Goal: Check status

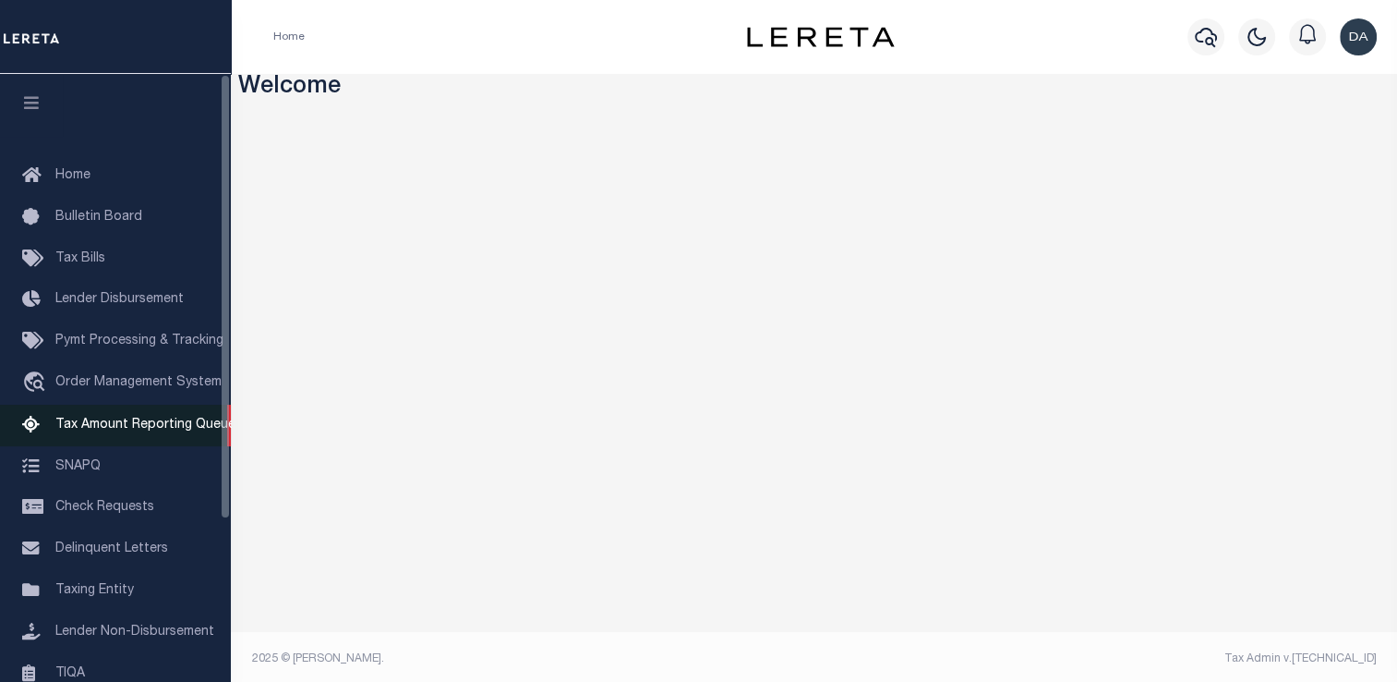
click at [197, 431] on span "Tax Amount Reporting Queue" at bounding box center [145, 424] width 180 height 13
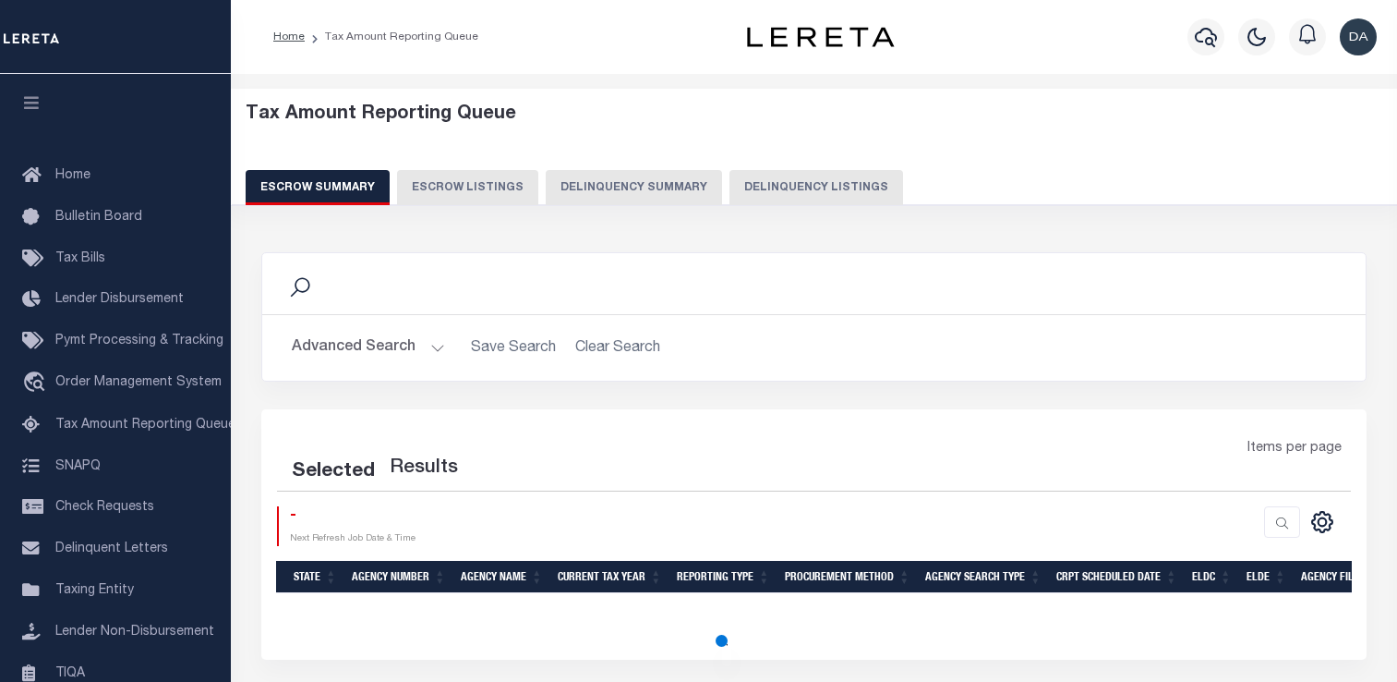
select select "100"
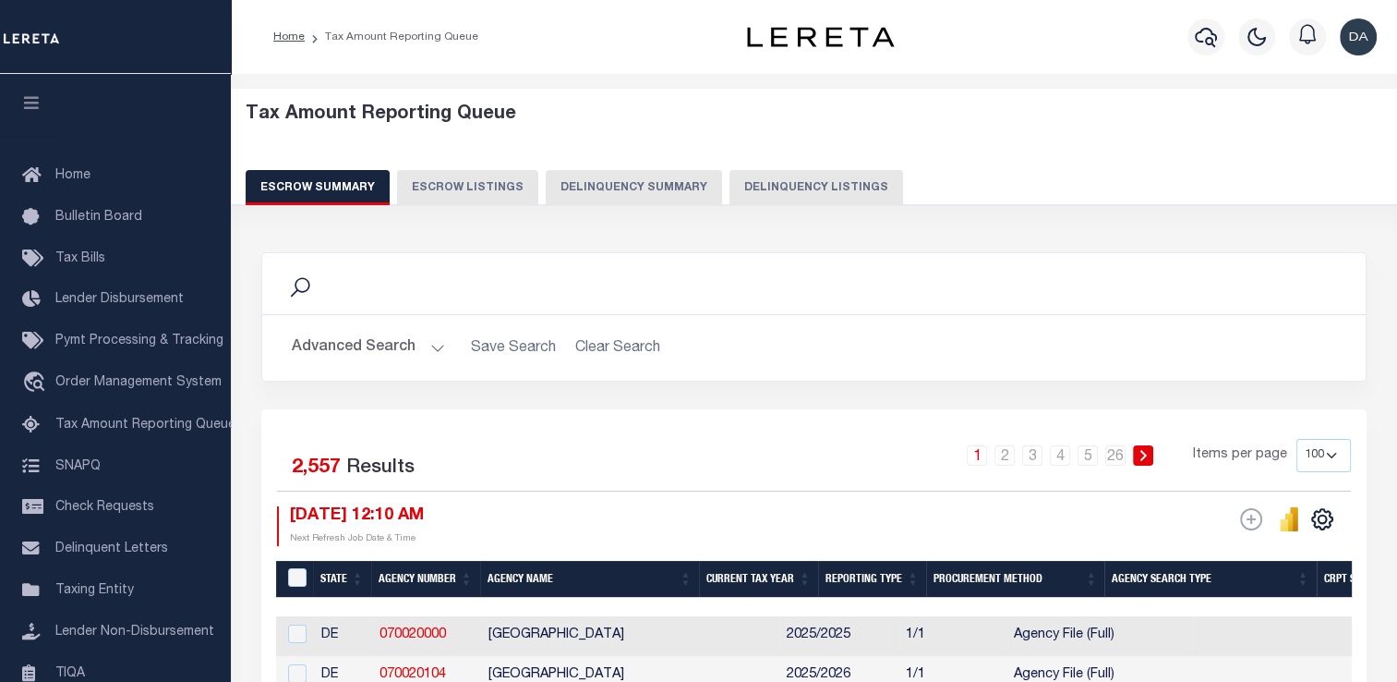
click at [649, 201] on button "Delinquency Summary" at bounding box center [634, 187] width 176 height 35
select select
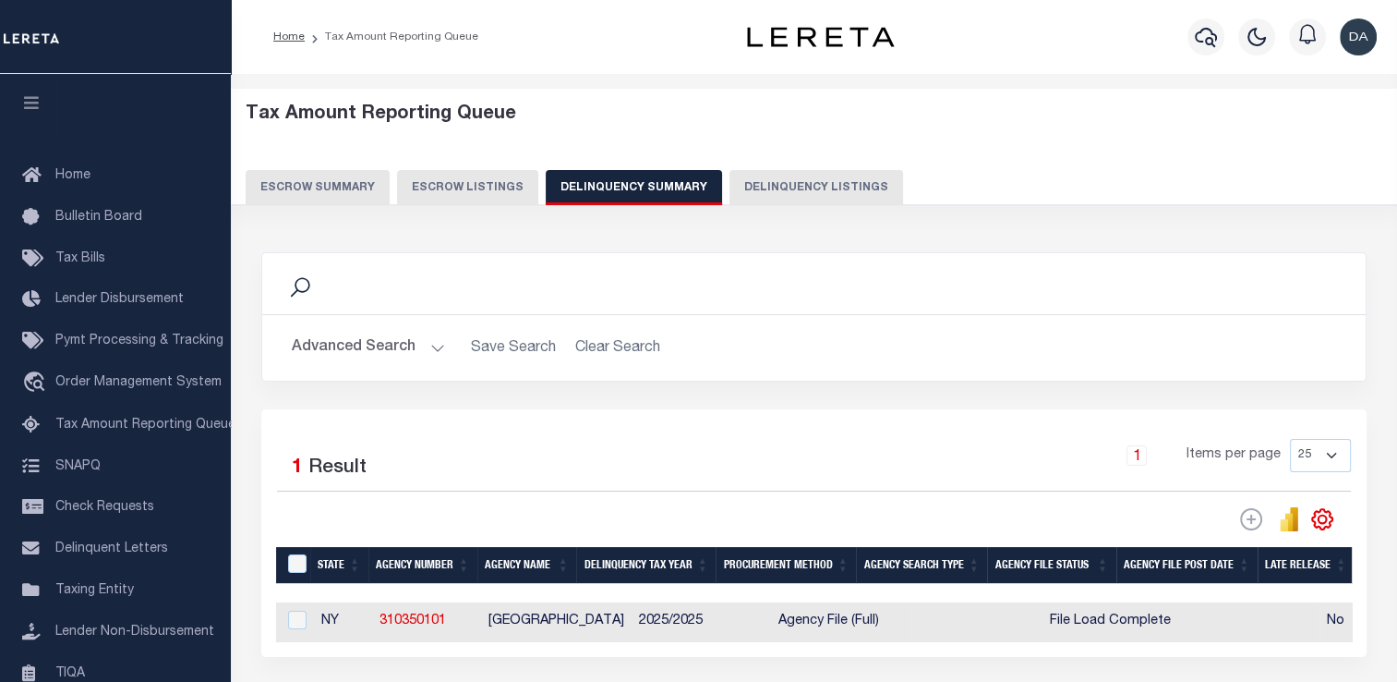
click at [402, 351] on button "Advanced Search" at bounding box center [368, 348] width 153 height 36
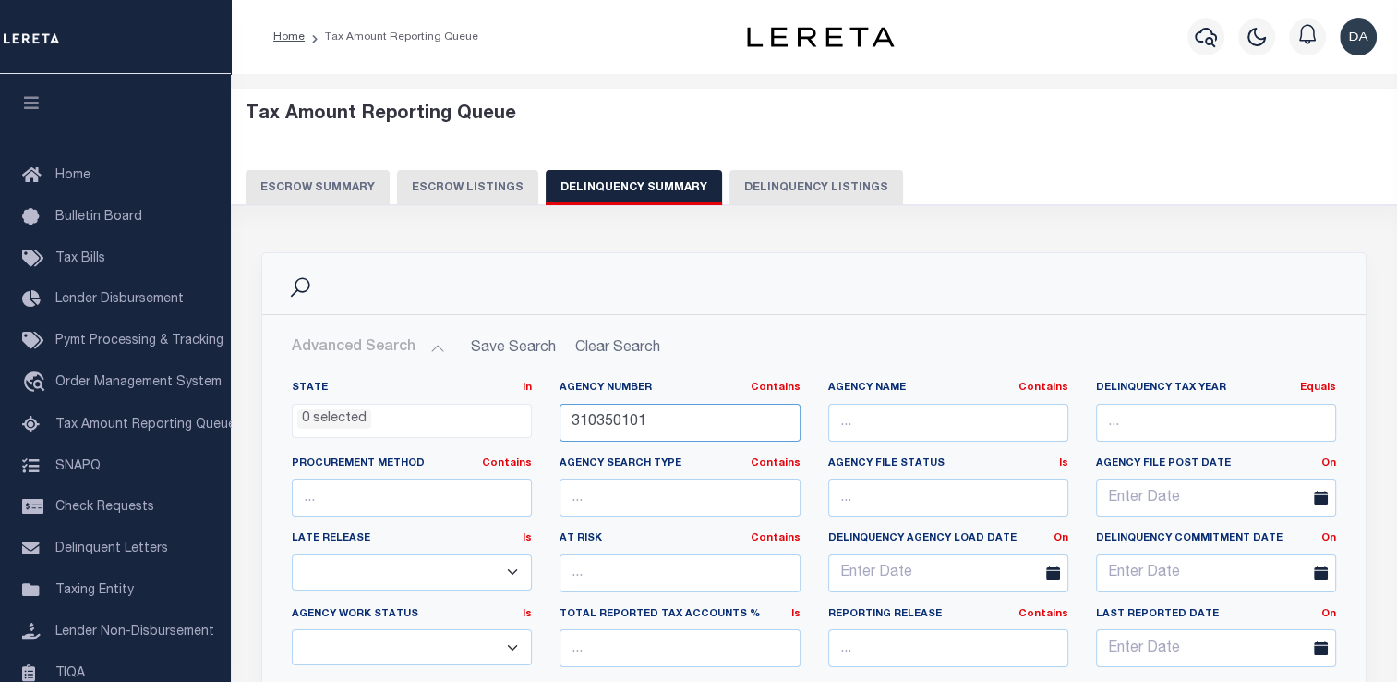
click at [688, 430] on input "310350101" at bounding box center [680, 423] width 240 height 38
paste input "31034"
drag, startPoint x: 603, startPoint y: 423, endPoint x: 448, endPoint y: 427, distance: 155.2
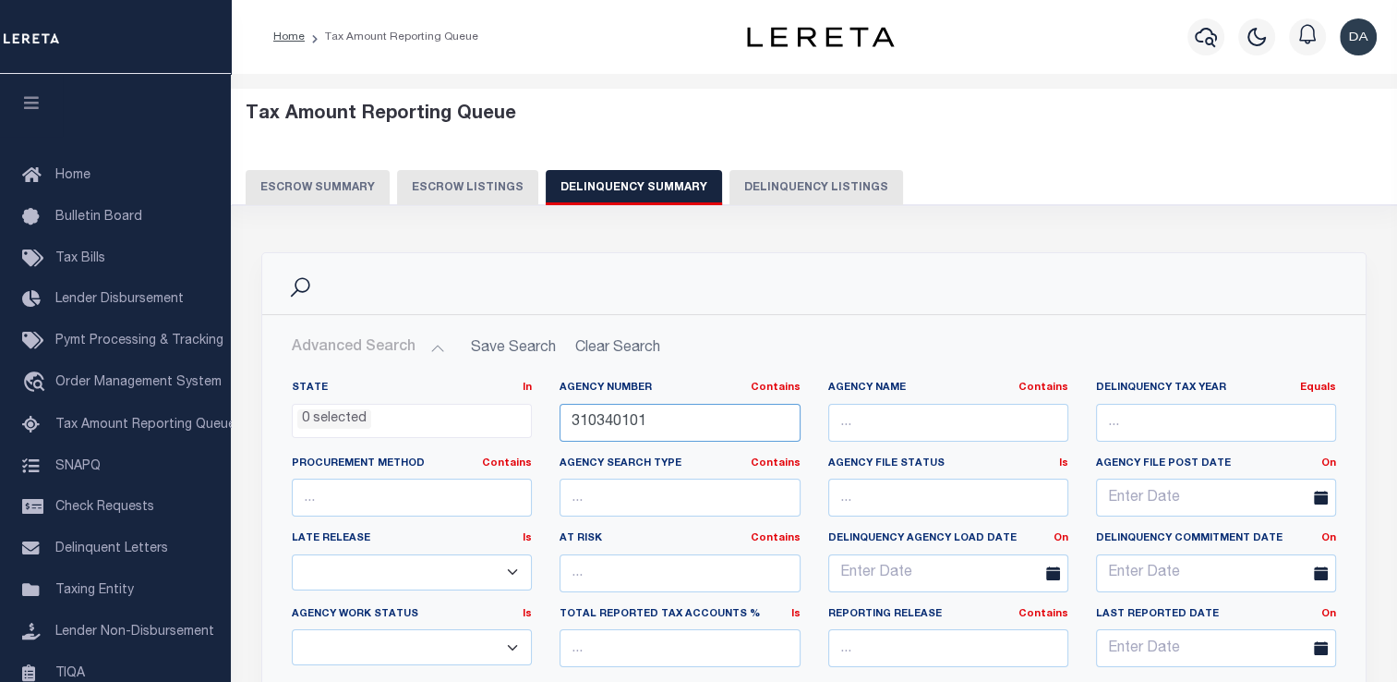
click at [448, 427] on div "State In In AK AL AR AZ CA CO CT DC DE FL GA GU HI IA ID IL IN KS [GEOGRAPHIC_D…" at bounding box center [814, 569] width 1072 height 377
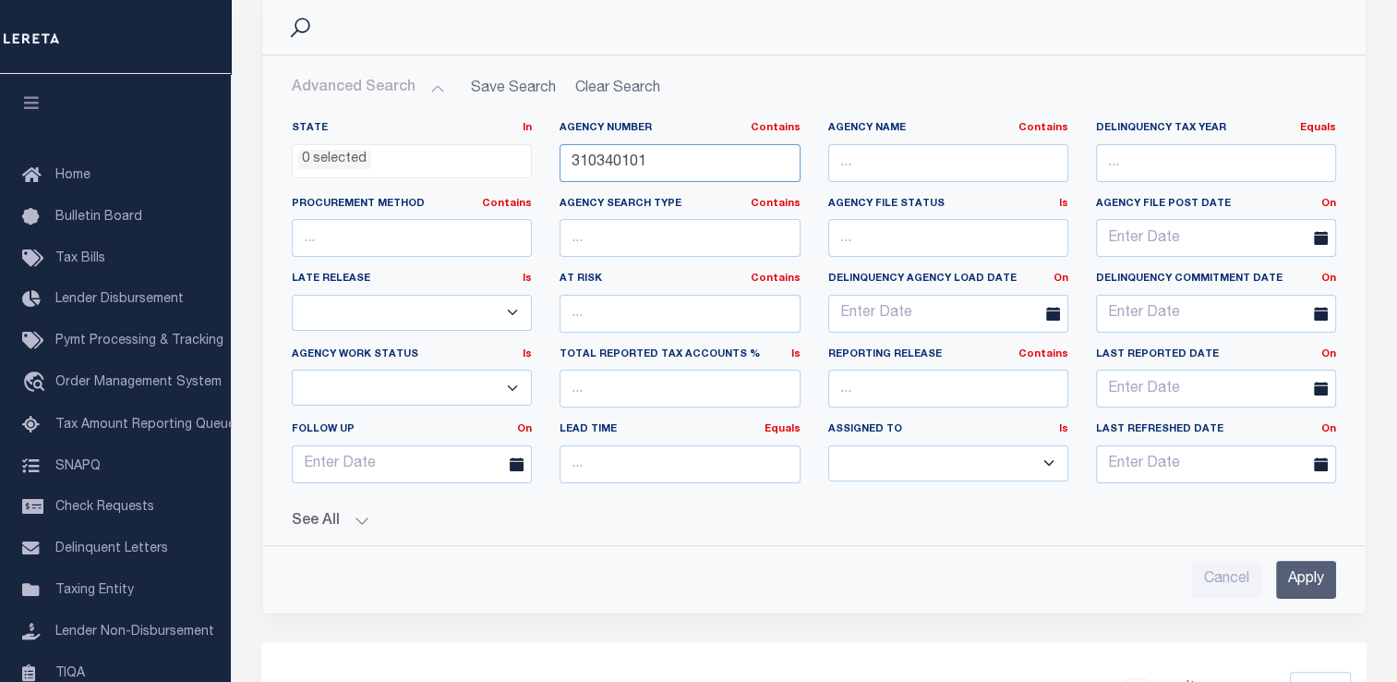
scroll to position [279, 0]
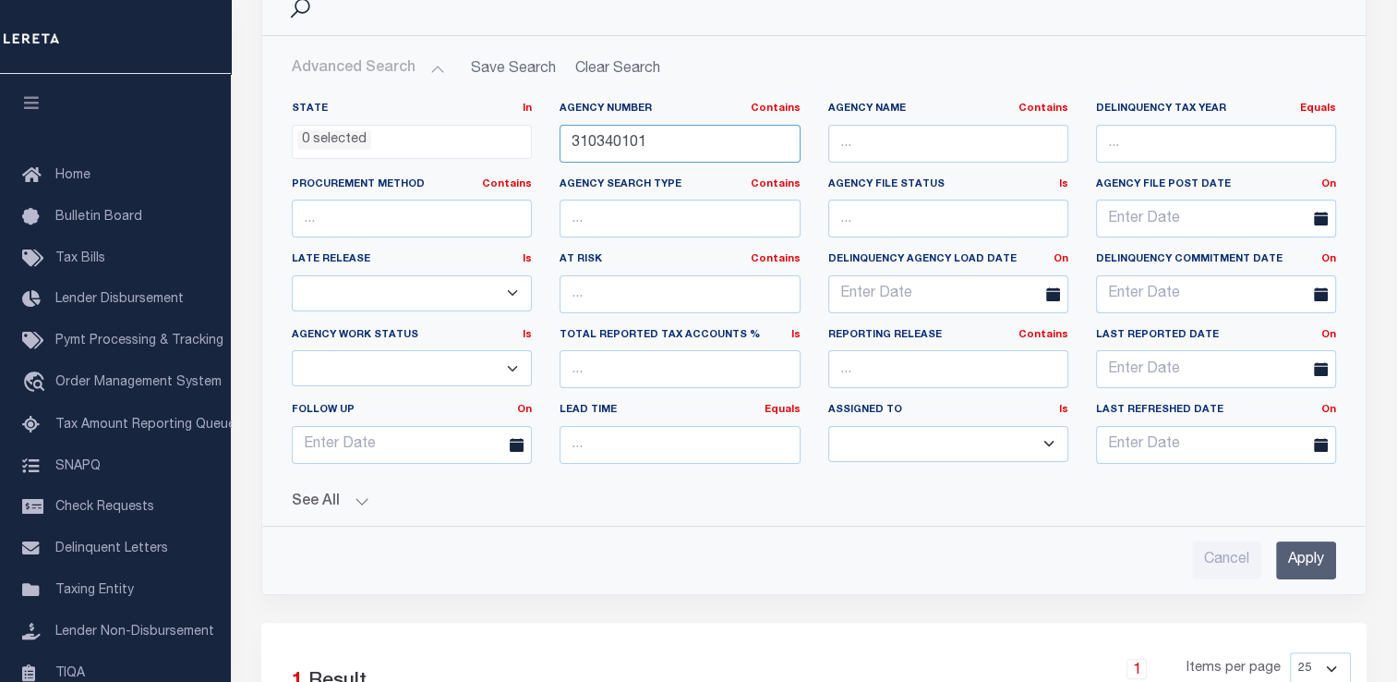
type input "310340101"
click at [1312, 550] on input "Apply" at bounding box center [1306, 560] width 60 height 38
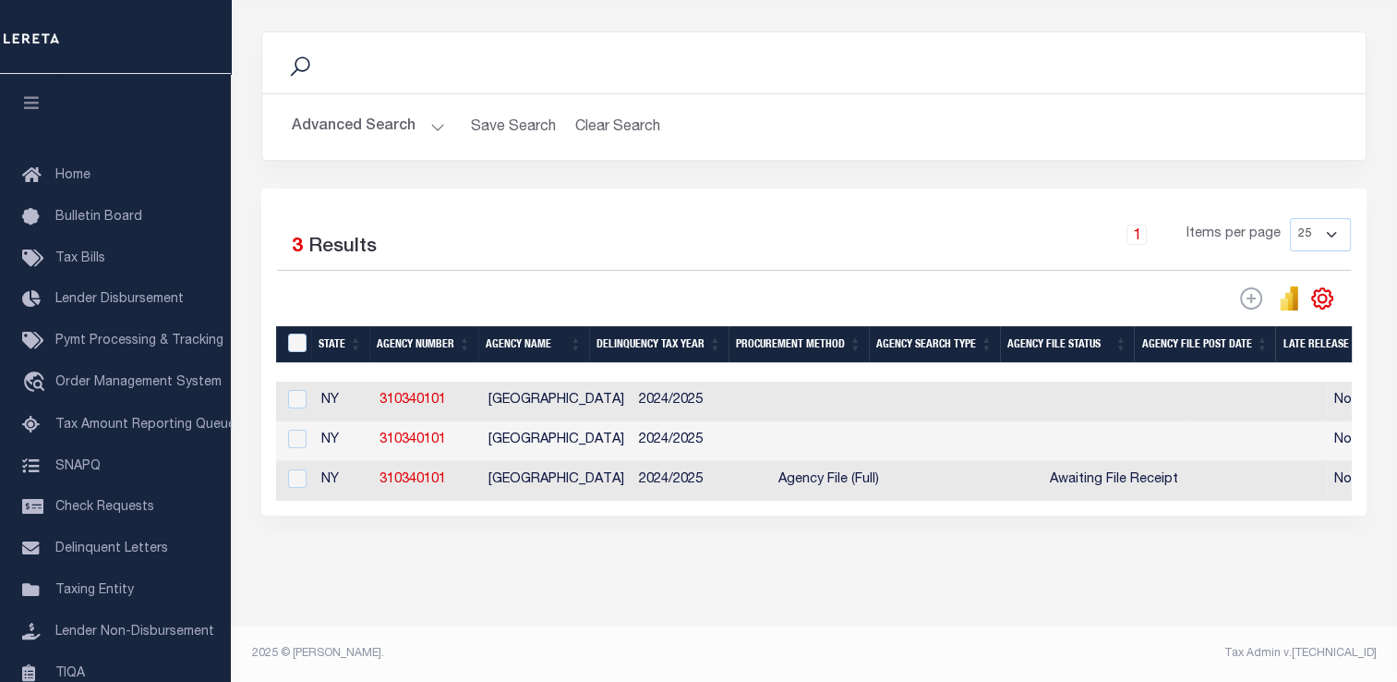
scroll to position [236, 0]
click at [390, 111] on button "Advanced Search" at bounding box center [368, 127] width 153 height 36
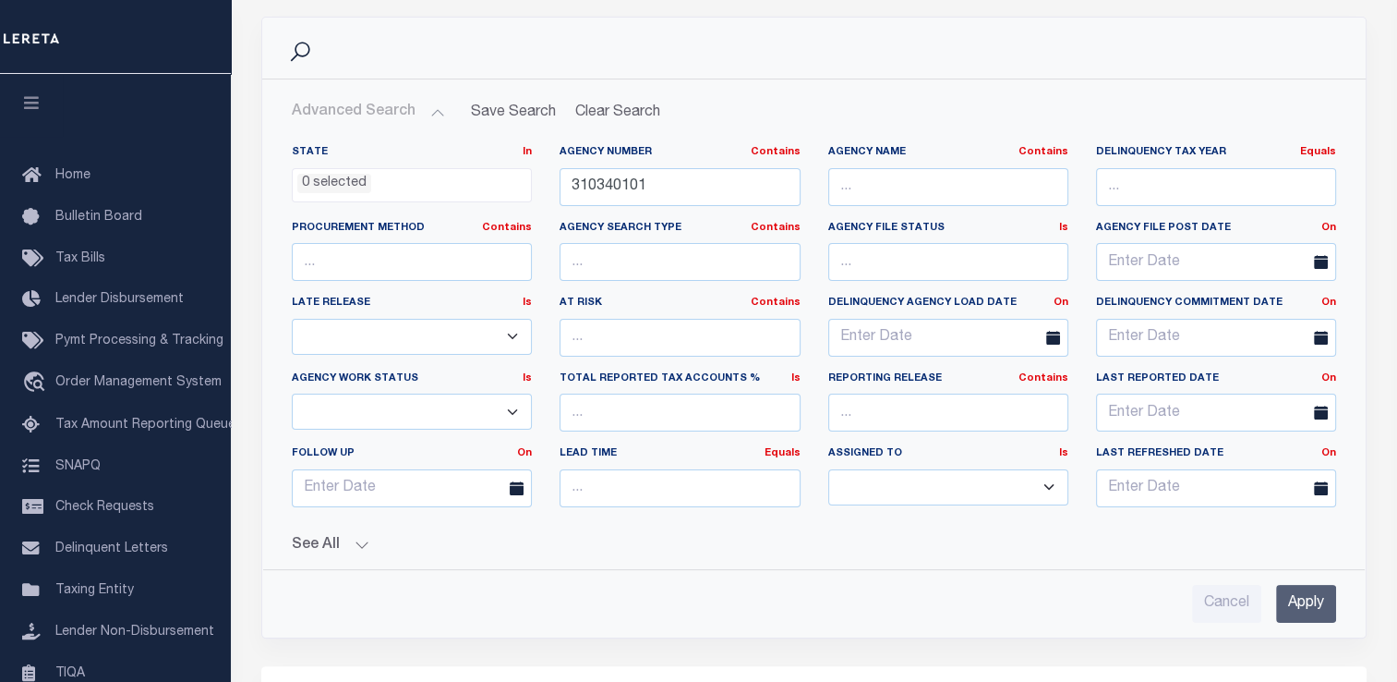
click at [332, 540] on button "See All" at bounding box center [814, 546] width 1045 height 18
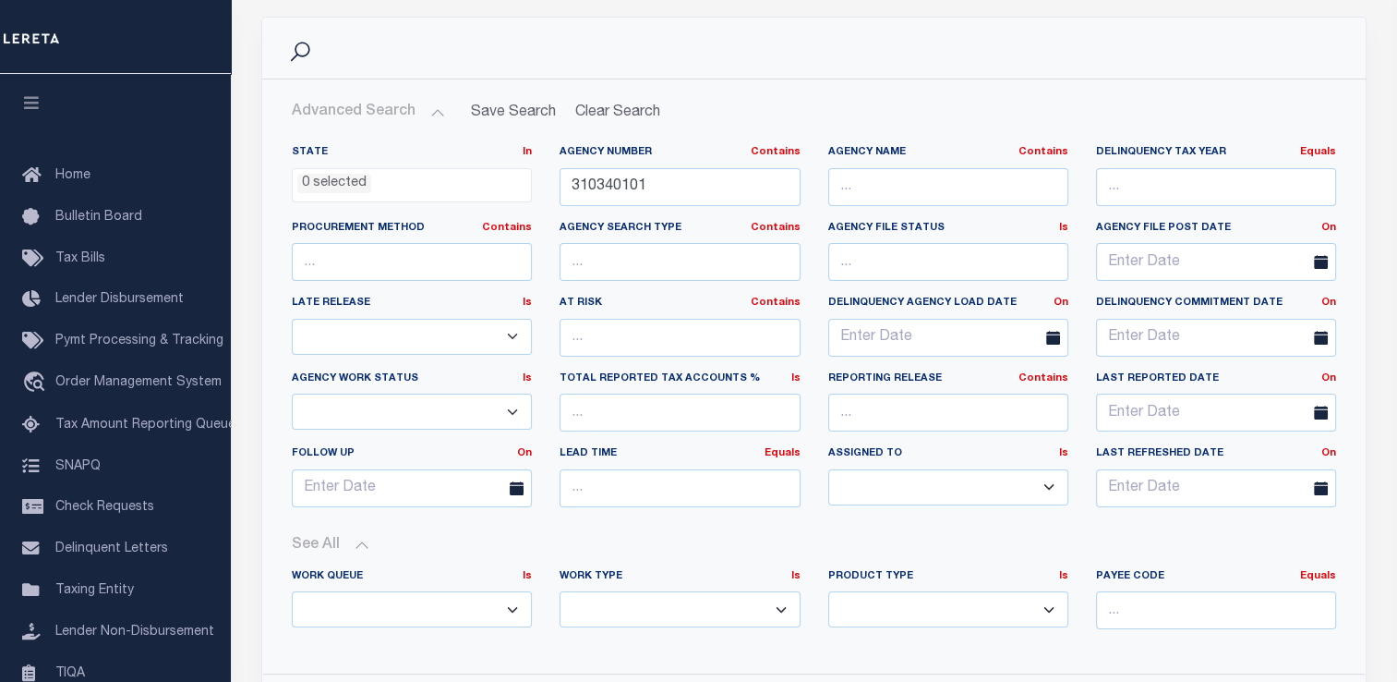
click at [610, 607] on select "Annual Delinquency Back Search Payment Status Check DTRACK" at bounding box center [680, 609] width 240 height 36
select select "AnnualDelinquency"
click at [560, 591] on select "Annual Delinquency Back Search Payment Status Check DTRACK" at bounding box center [680, 609] width 240 height 36
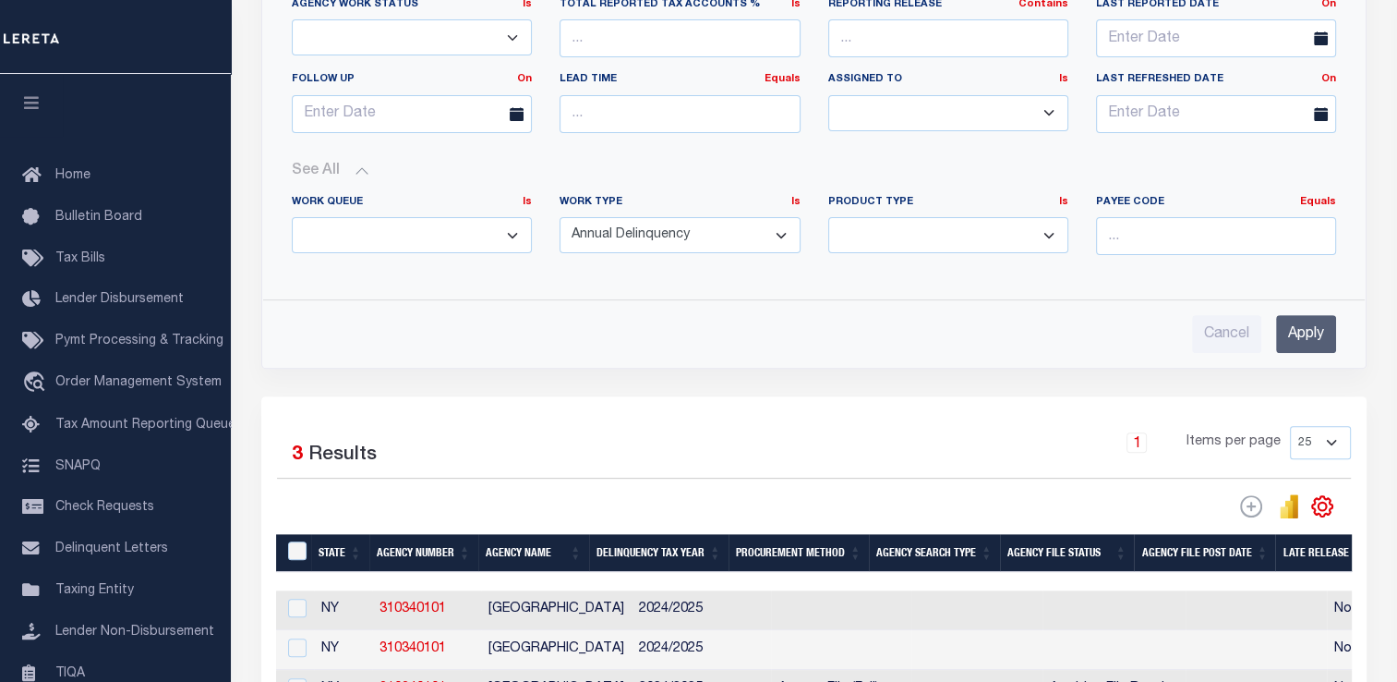
scroll to position [610, 0]
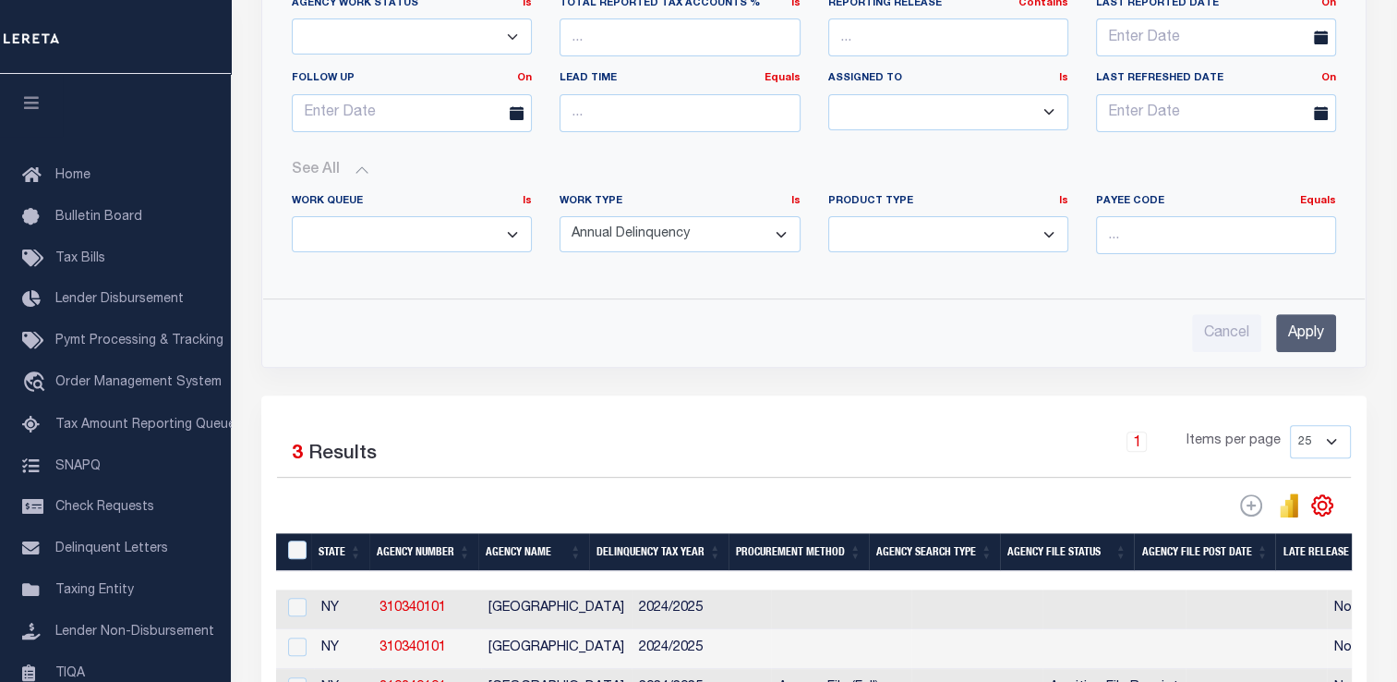
click at [1307, 344] on input "Apply" at bounding box center [1306, 333] width 60 height 38
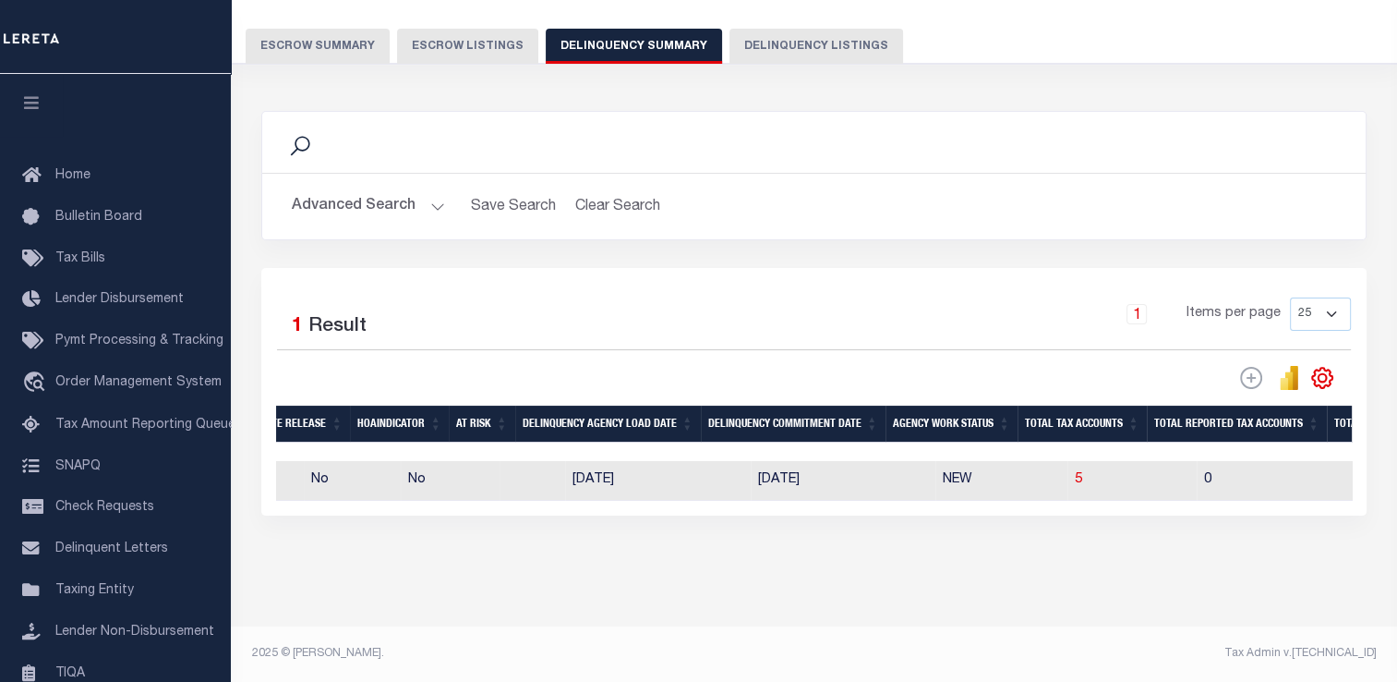
scroll to position [0, 0]
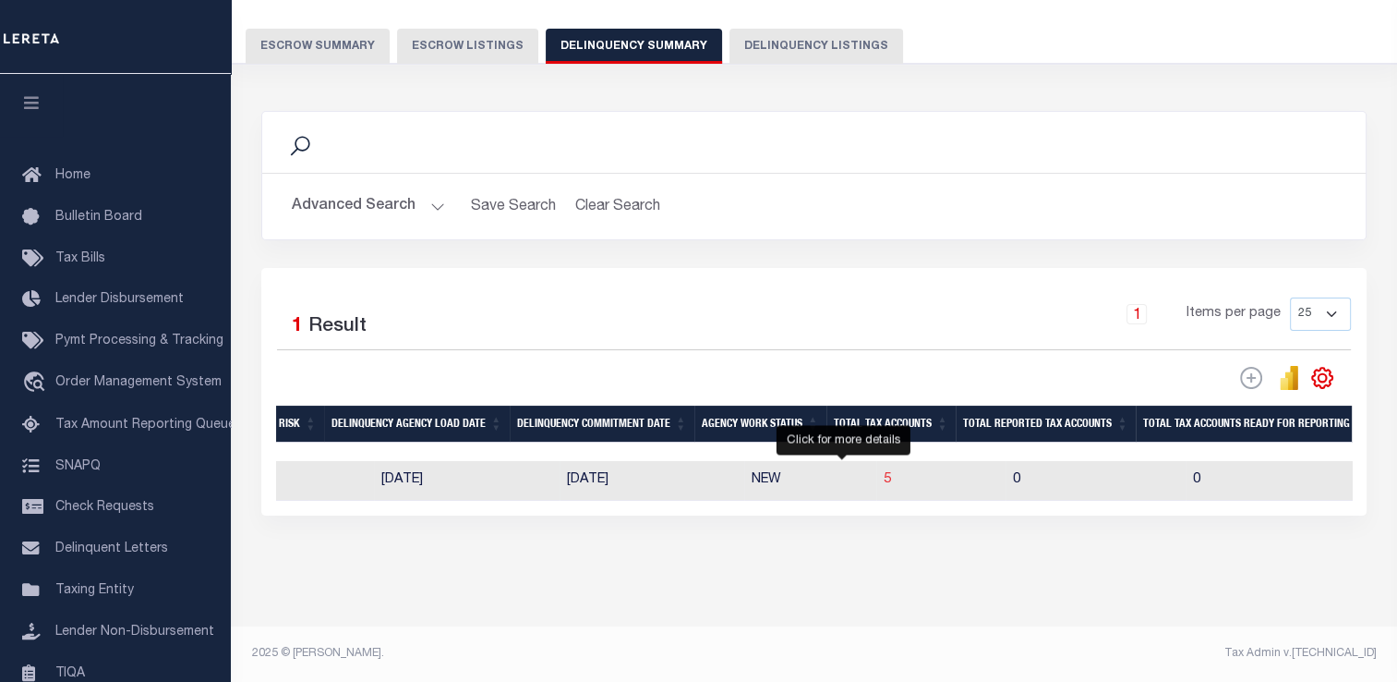
click at [884, 473] on span "5" at bounding box center [887, 479] width 7 height 13
select select "100"
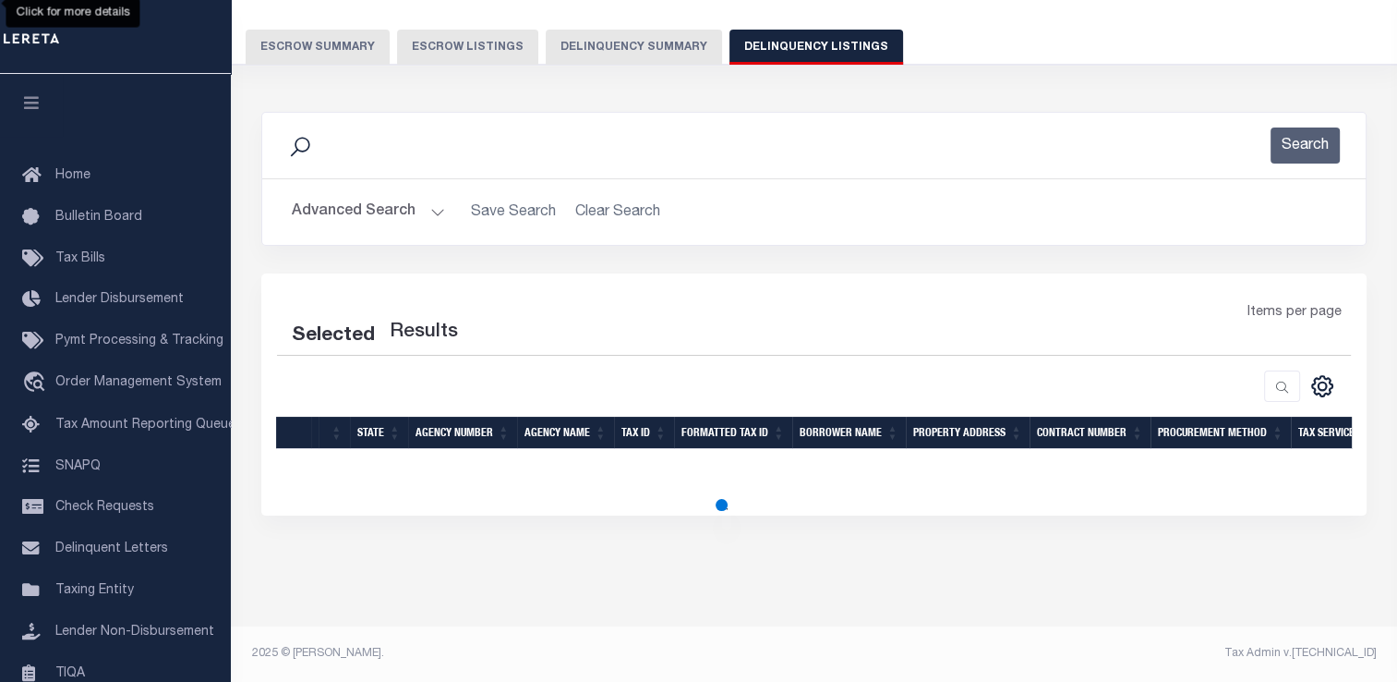
scroll to position [138, 0]
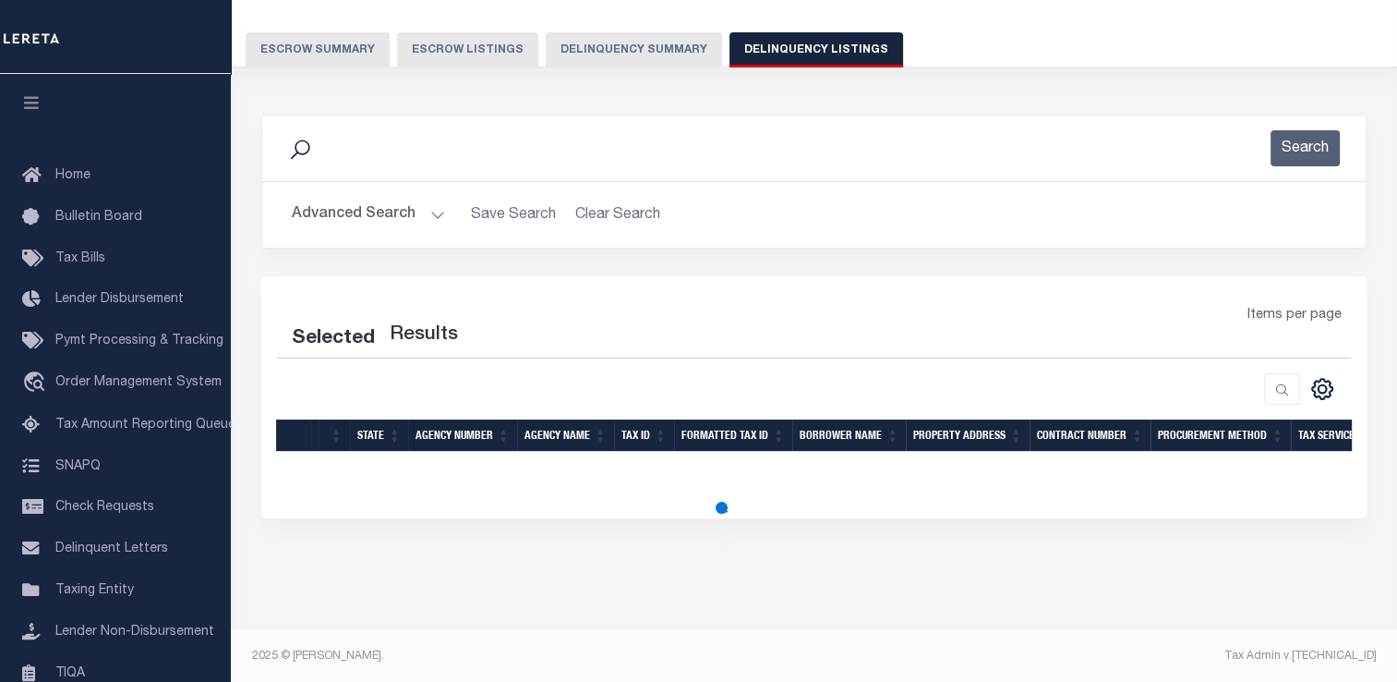
select select "100"
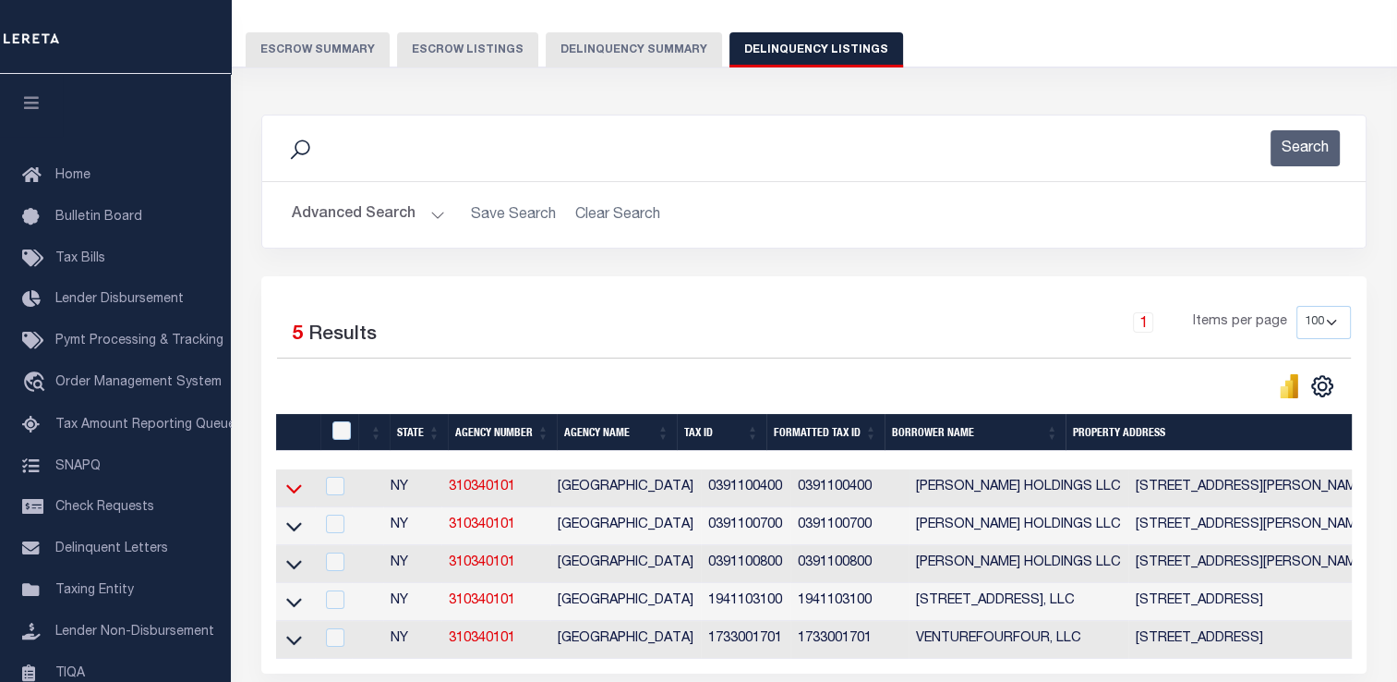
click at [293, 490] on icon at bounding box center [294, 487] width 16 height 19
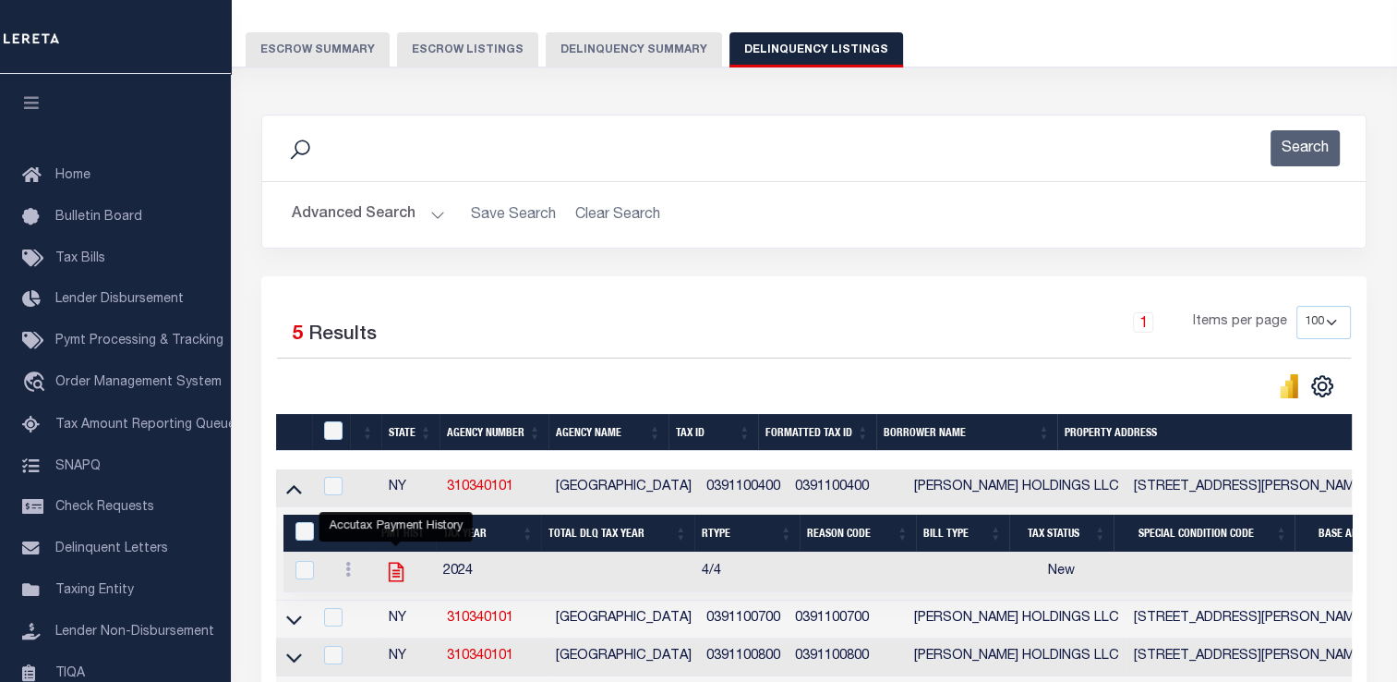
click at [398, 571] on icon "" at bounding box center [396, 571] width 15 height 19
checkbox input "true"
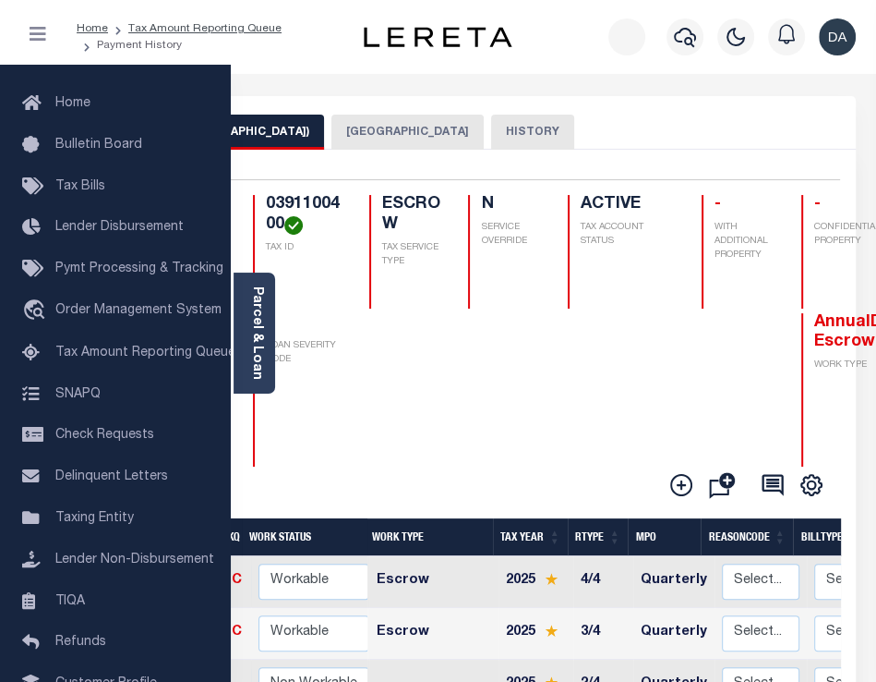
click at [40, 34] on icon "button" at bounding box center [38, 34] width 17 height 18
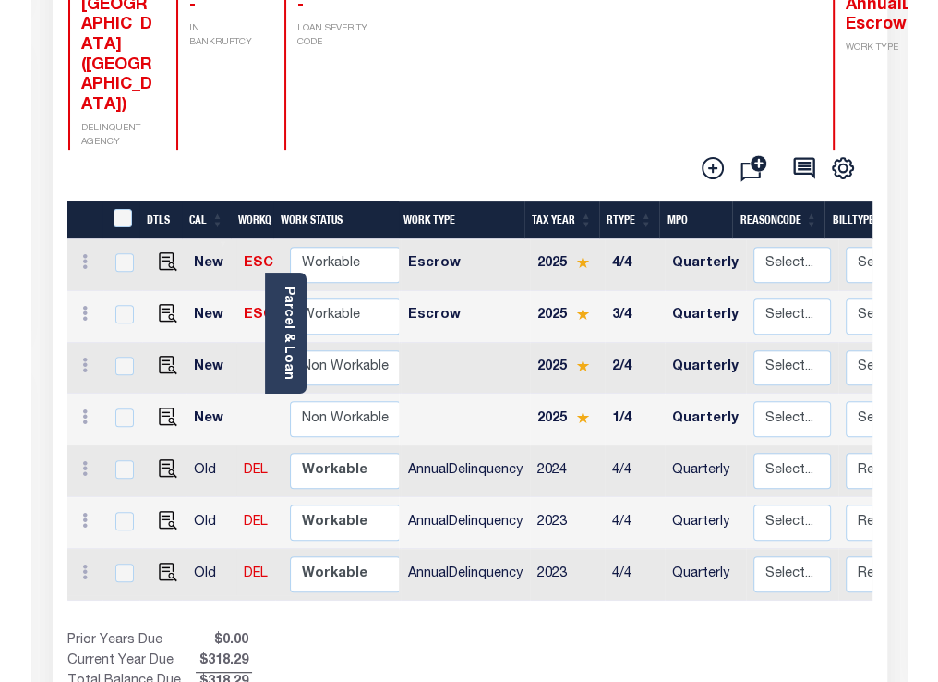
scroll to position [321, 0]
